Goal: Task Accomplishment & Management: Complete application form

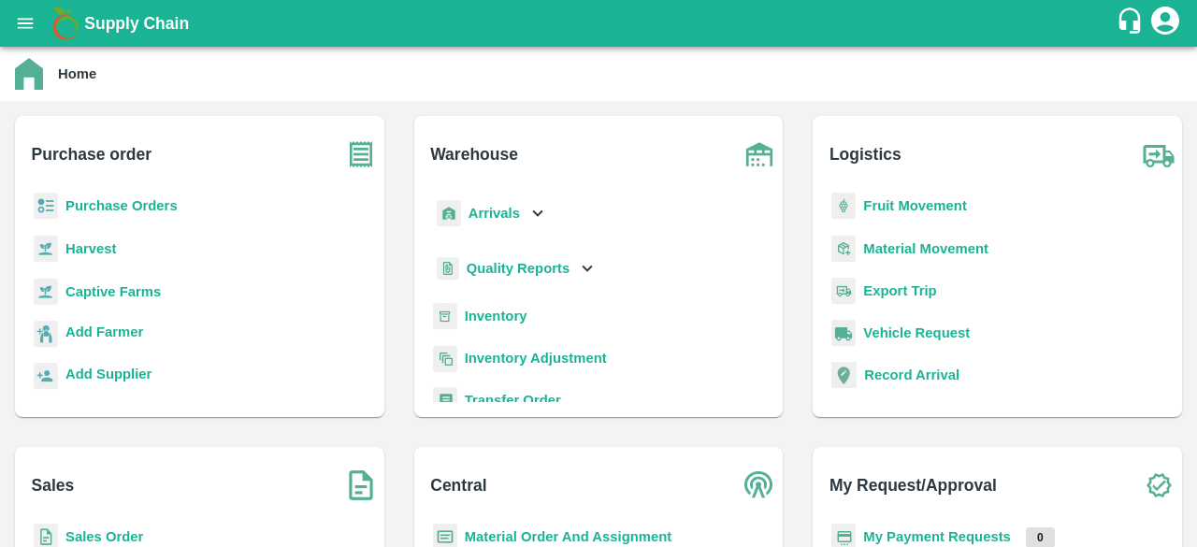
click at [130, 210] on b "Purchase Orders" at bounding box center [121, 205] width 112 height 15
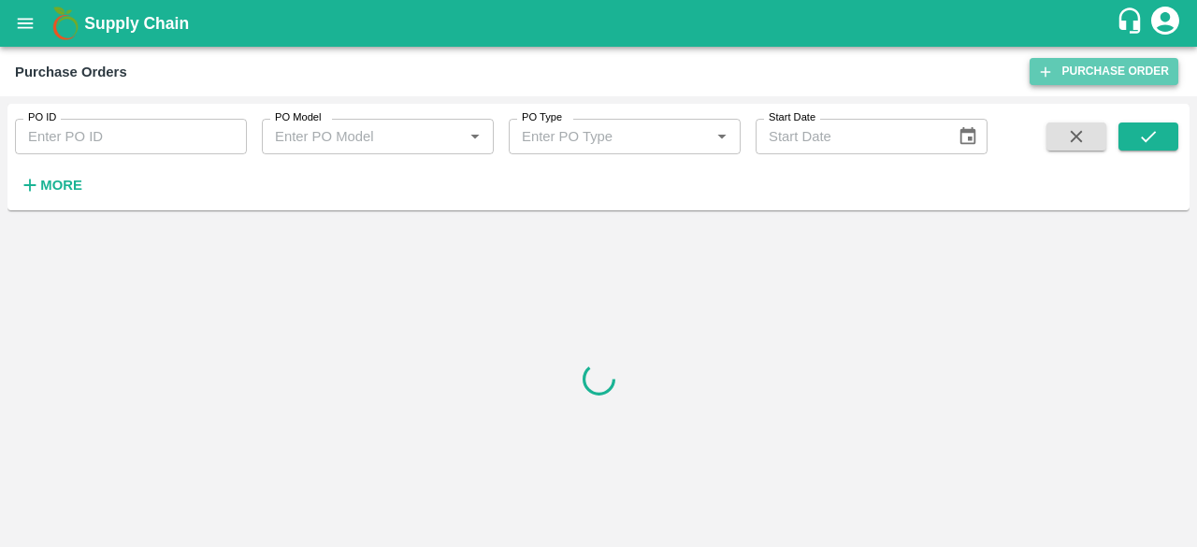
click at [1128, 70] on link "Purchase Order" at bounding box center [1103, 71] width 149 height 27
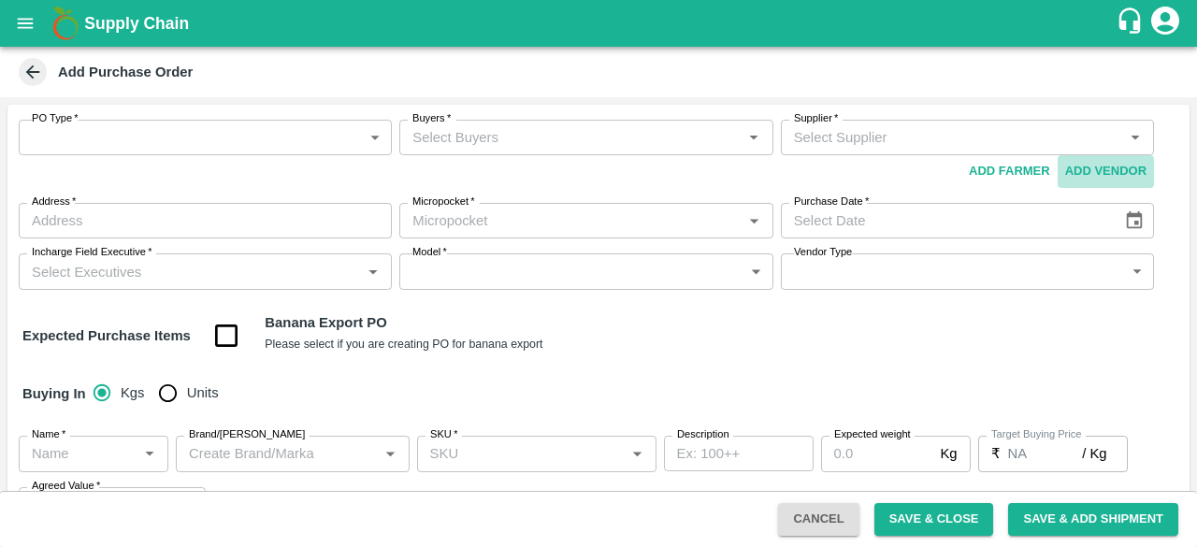
click at [1067, 169] on button "Add Vendor" at bounding box center [1105, 171] width 96 height 33
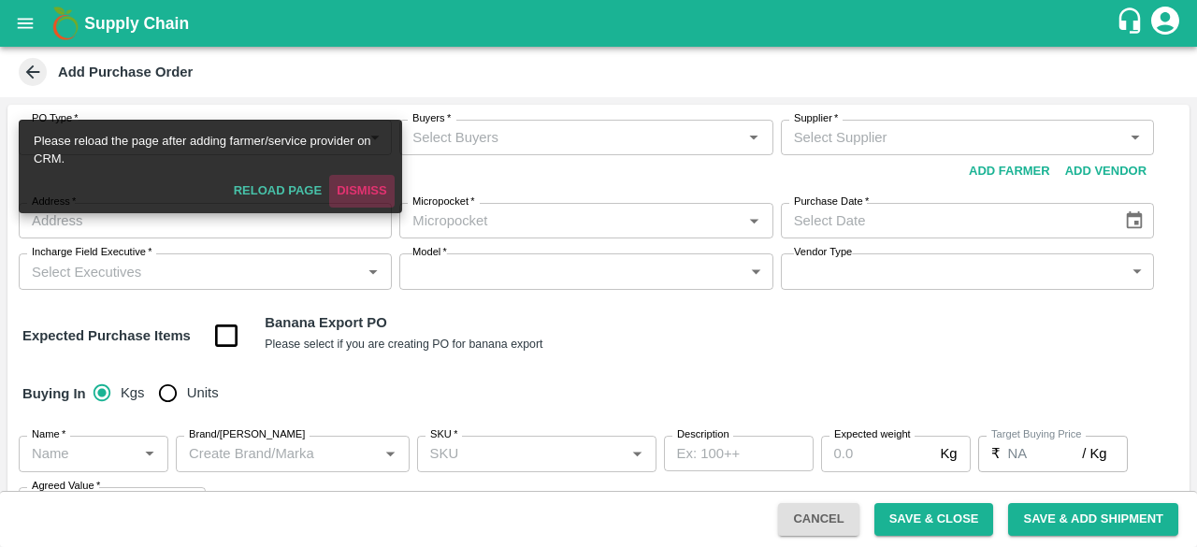
click at [366, 184] on button "Dismiss" at bounding box center [361, 191] width 65 height 33
